Goal: Information Seeking & Learning: Learn about a topic

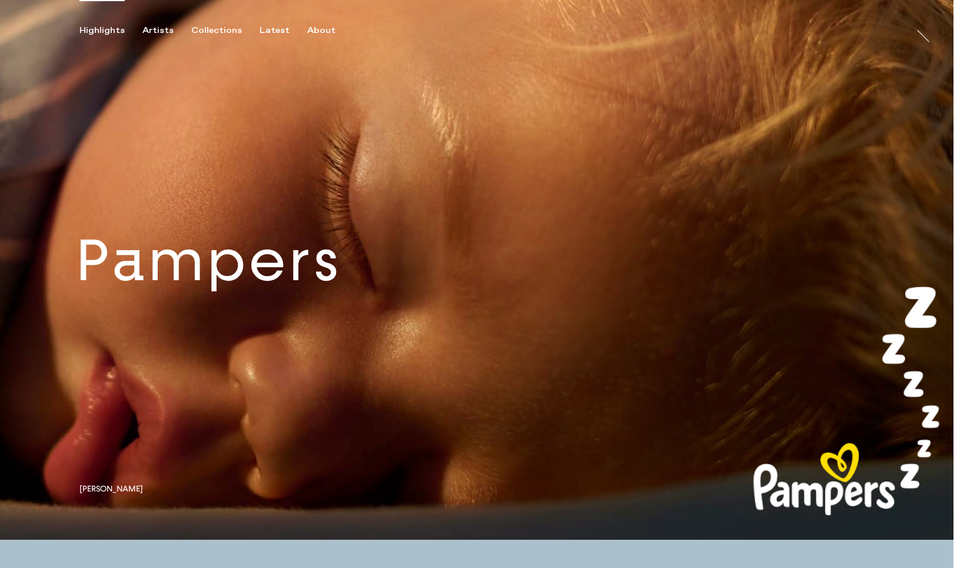
click at [376, 294] on link at bounding box center [477, 270] width 954 height 540
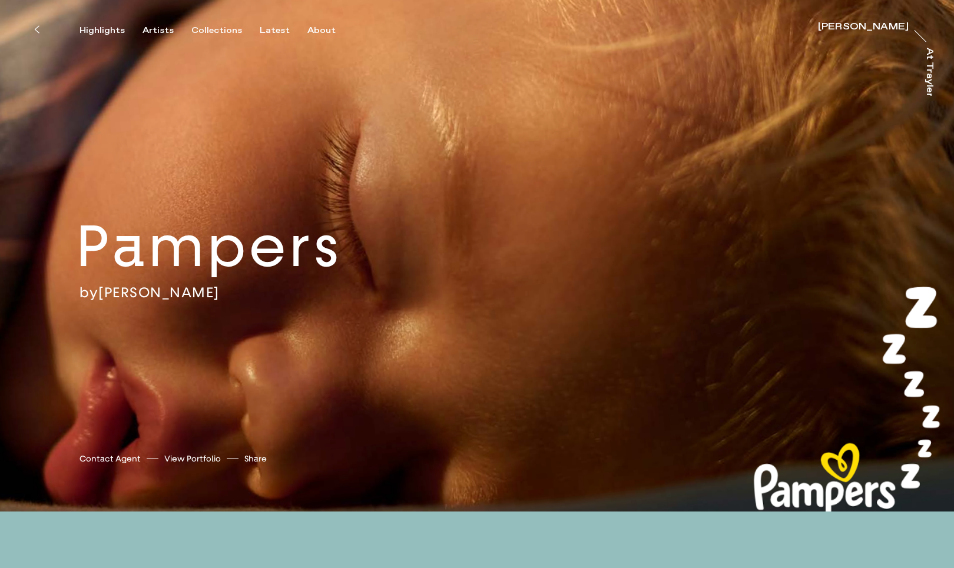
click at [214, 303] on div "Pampers by Sophie Harris-Taylor Sophie Harris-Taylor Contact Agent View Portfol…" at bounding box center [477, 256] width 954 height 512
click at [201, 457] on link "View Portfolio" at bounding box center [192, 459] width 57 height 12
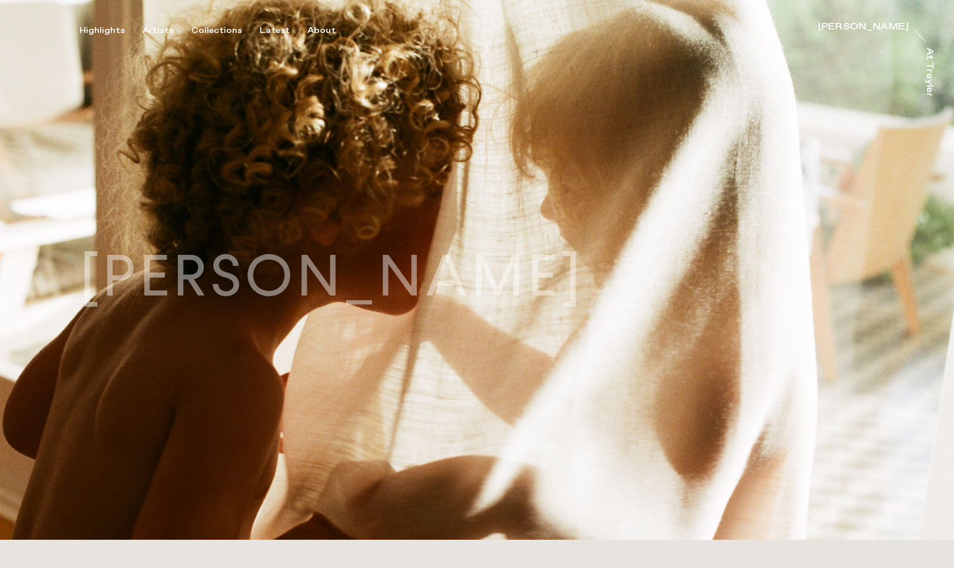
drag, startPoint x: 696, startPoint y: 275, endPoint x: 61, endPoint y: 261, distance: 635.9
click at [63, 250] on div "Sophie Harris-Taylor" at bounding box center [331, 269] width 663 height 57
copy h1 "Sophie Harris-Taylor"
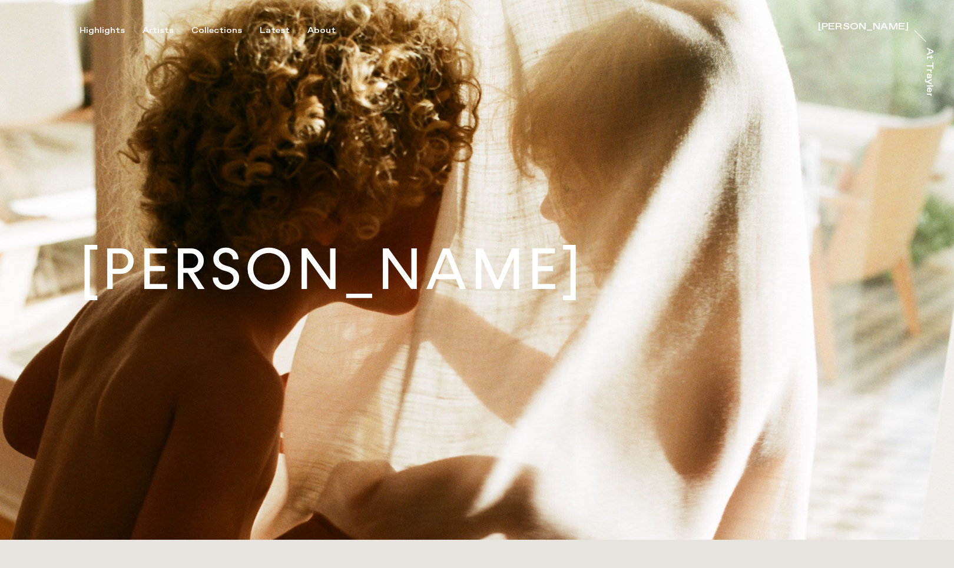
click at [881, 28] on div "Sophie Harris-Taylor" at bounding box center [863, 26] width 91 height 9
click at [266, 30] on div "Latest" at bounding box center [275, 30] width 30 height 11
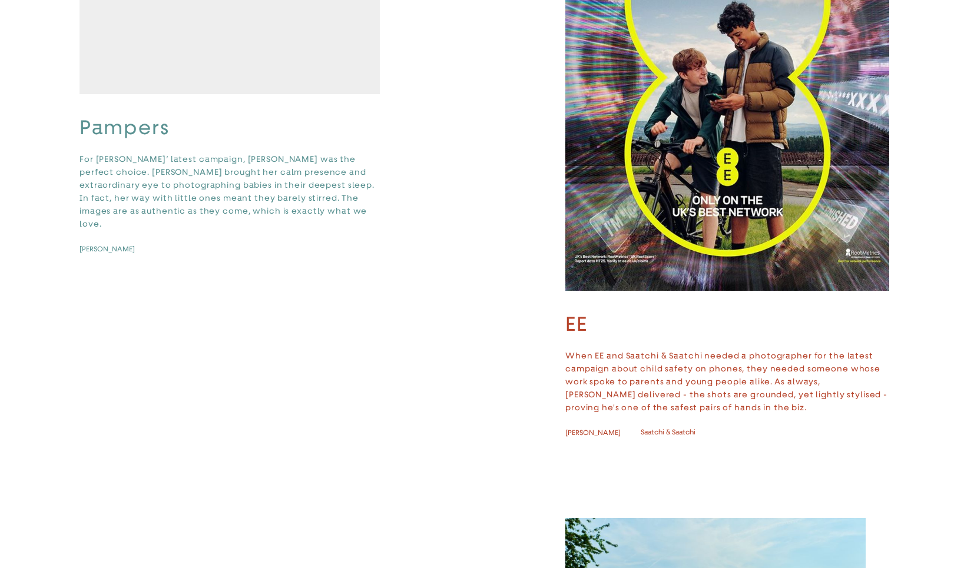
scroll to position [273, 0]
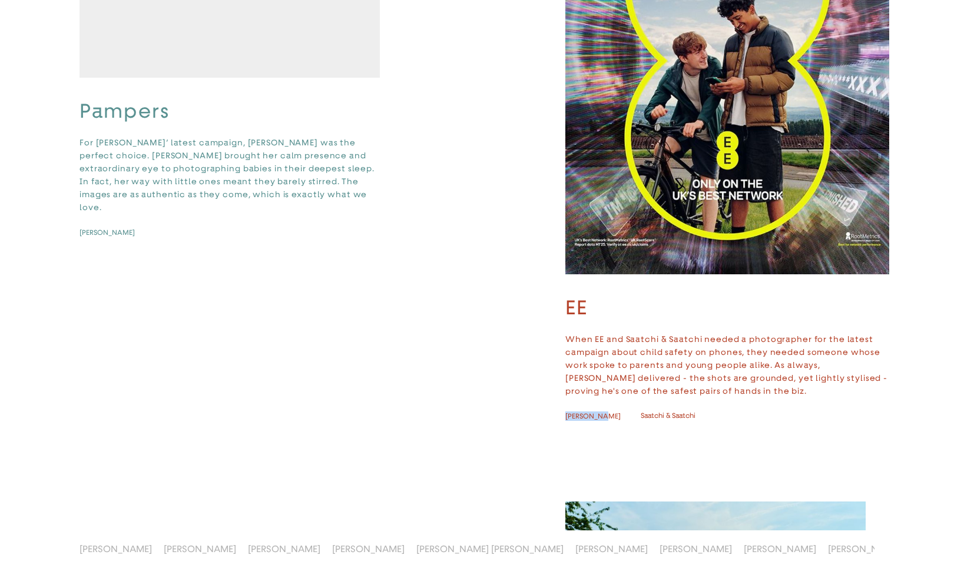
drag, startPoint x: 556, startPoint y: 414, endPoint x: 603, endPoint y: 414, distance: 46.5
copy span "[PERSON_NAME]"
click at [299, 78] on video "button" at bounding box center [229, 3] width 300 height 150
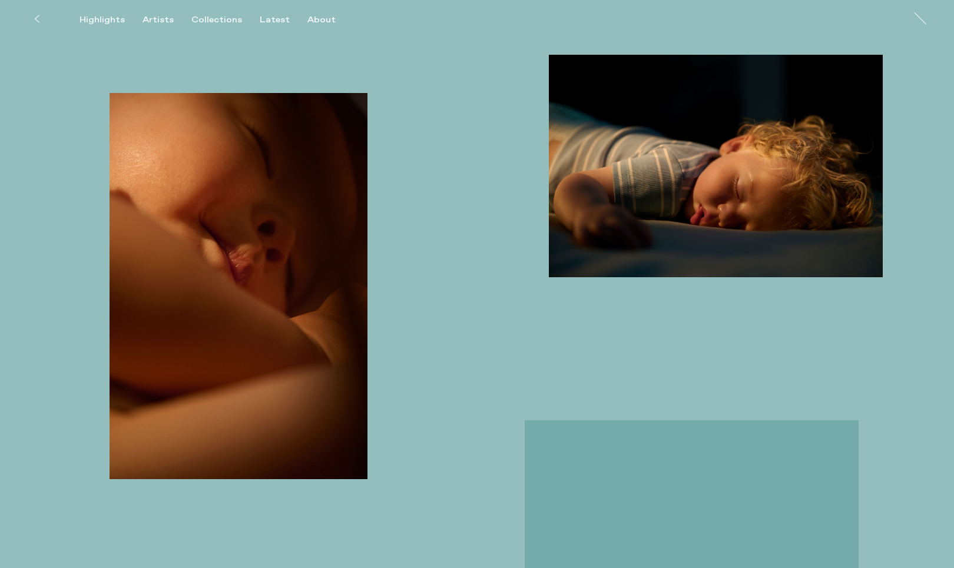
scroll to position [753, 0]
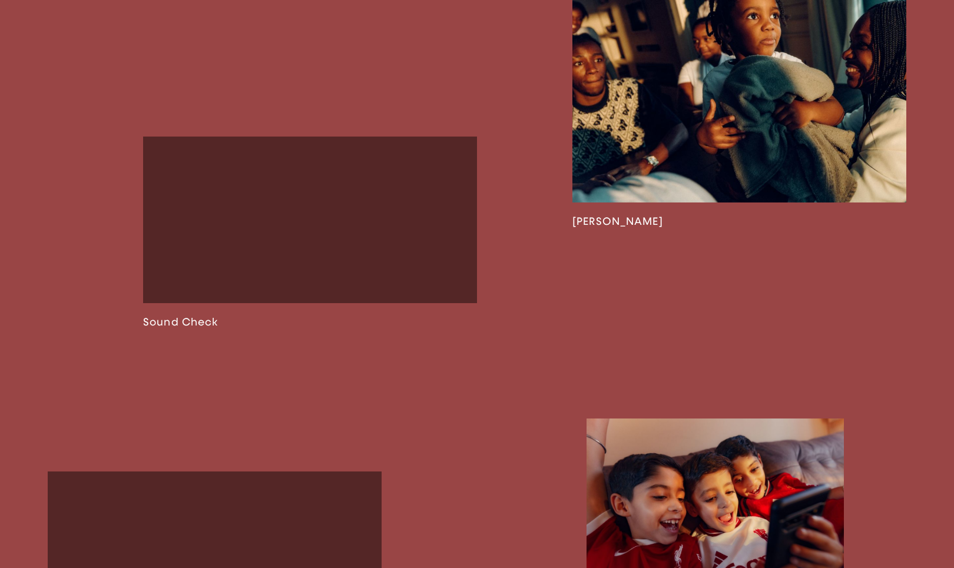
scroll to position [1293, 0]
